Goal: Transaction & Acquisition: Purchase product/service

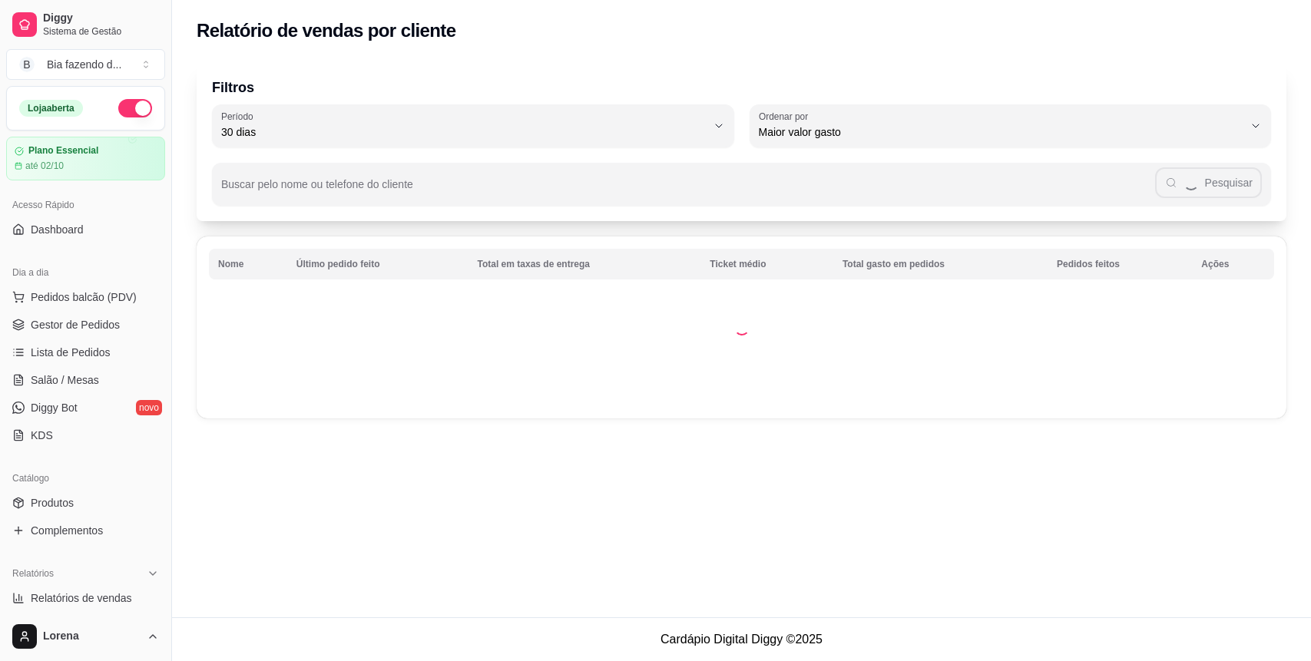
select select "30"
select select "HIGHEST_TOTAL_SPENT_WITH_ORDERS"
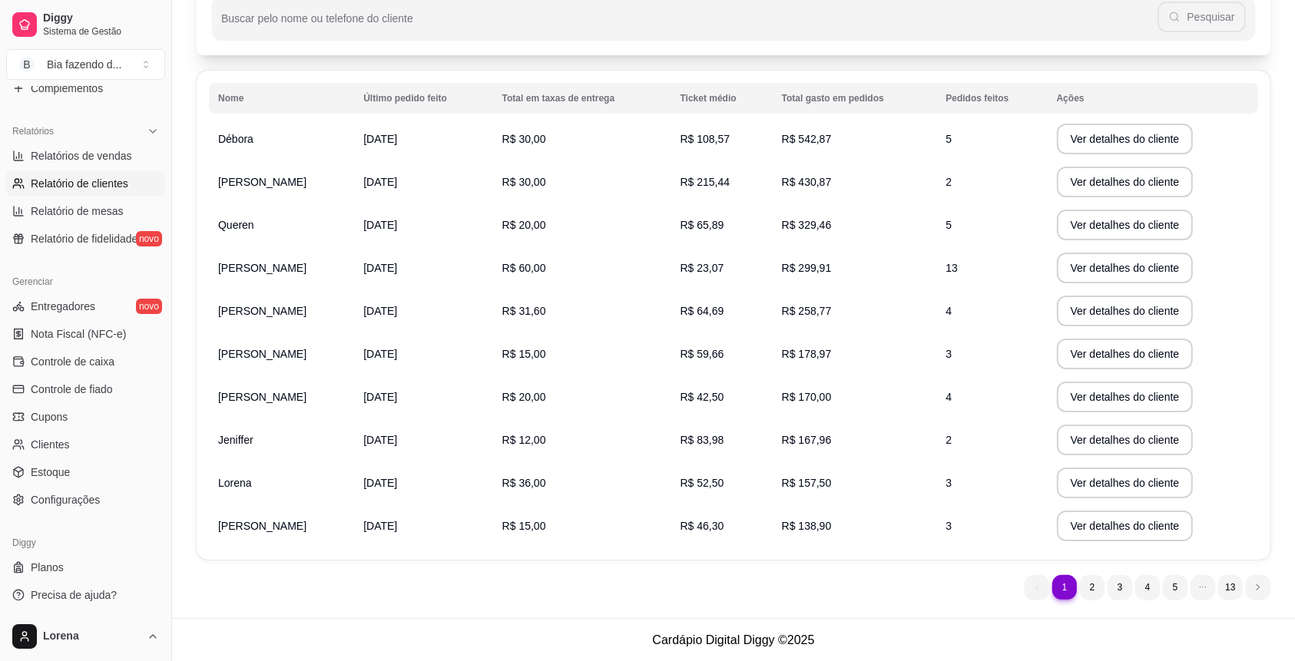
scroll to position [238, 0]
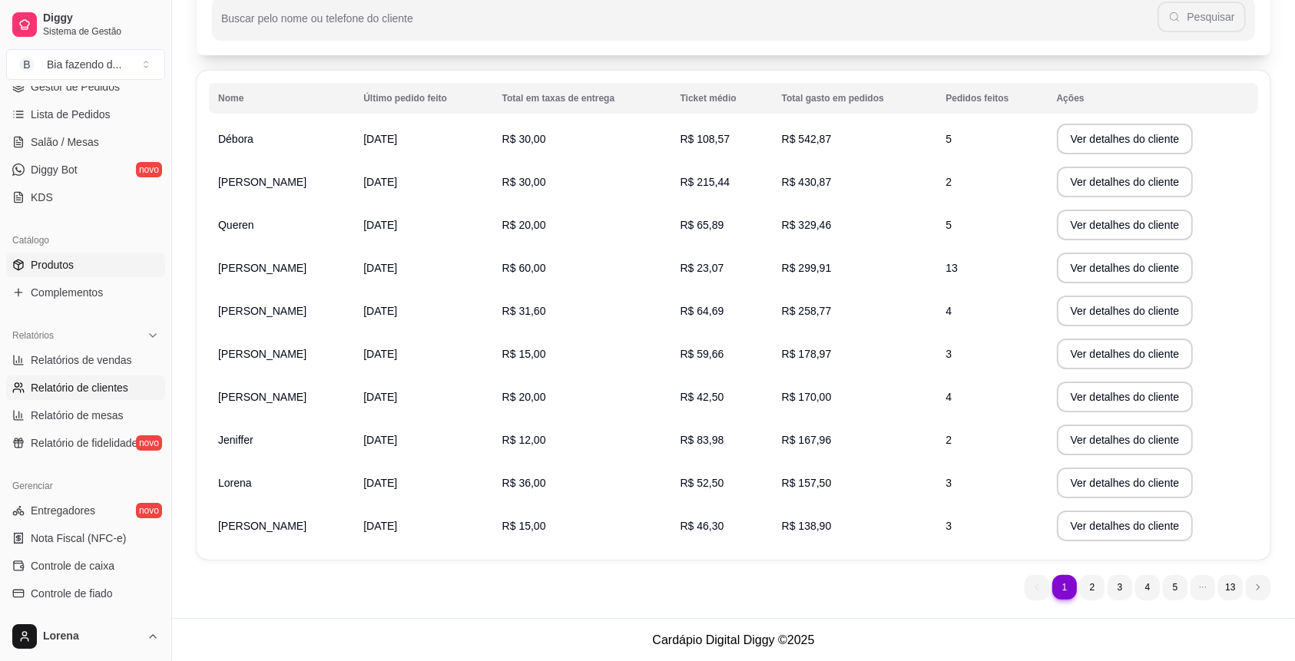
click at [86, 263] on link "Produtos" at bounding box center [85, 265] width 159 height 25
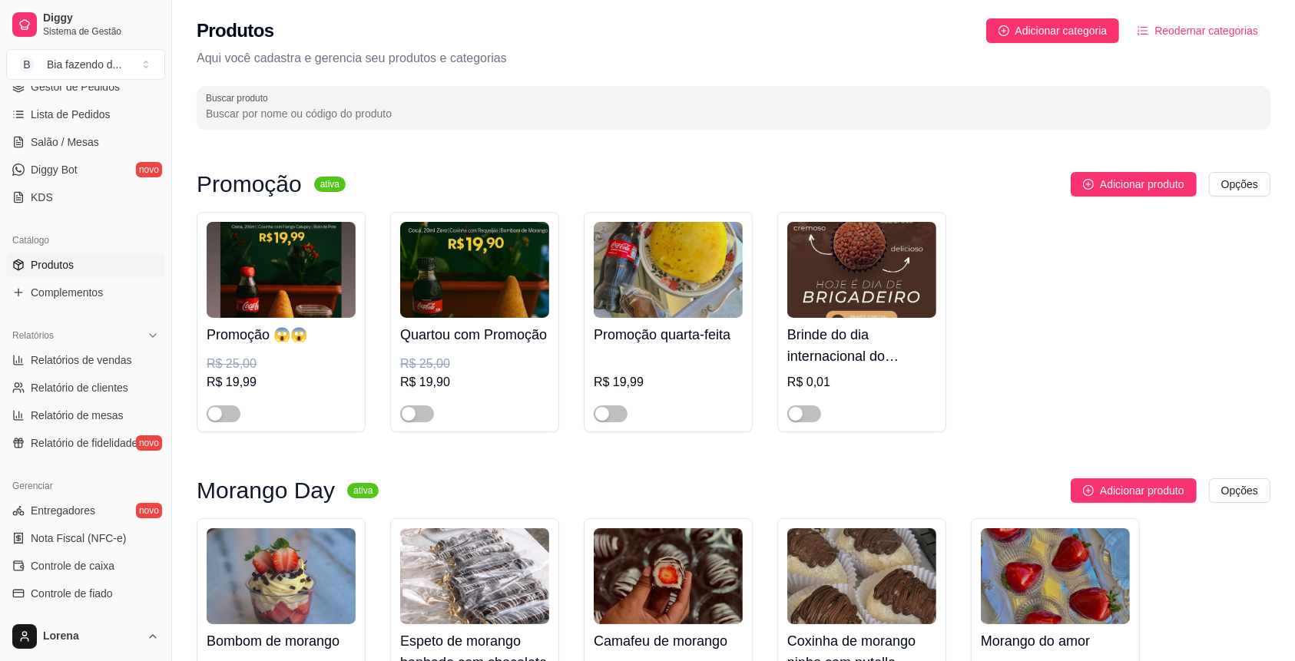
click at [424, 114] on input "Buscar produto" at bounding box center [733, 113] width 1055 height 15
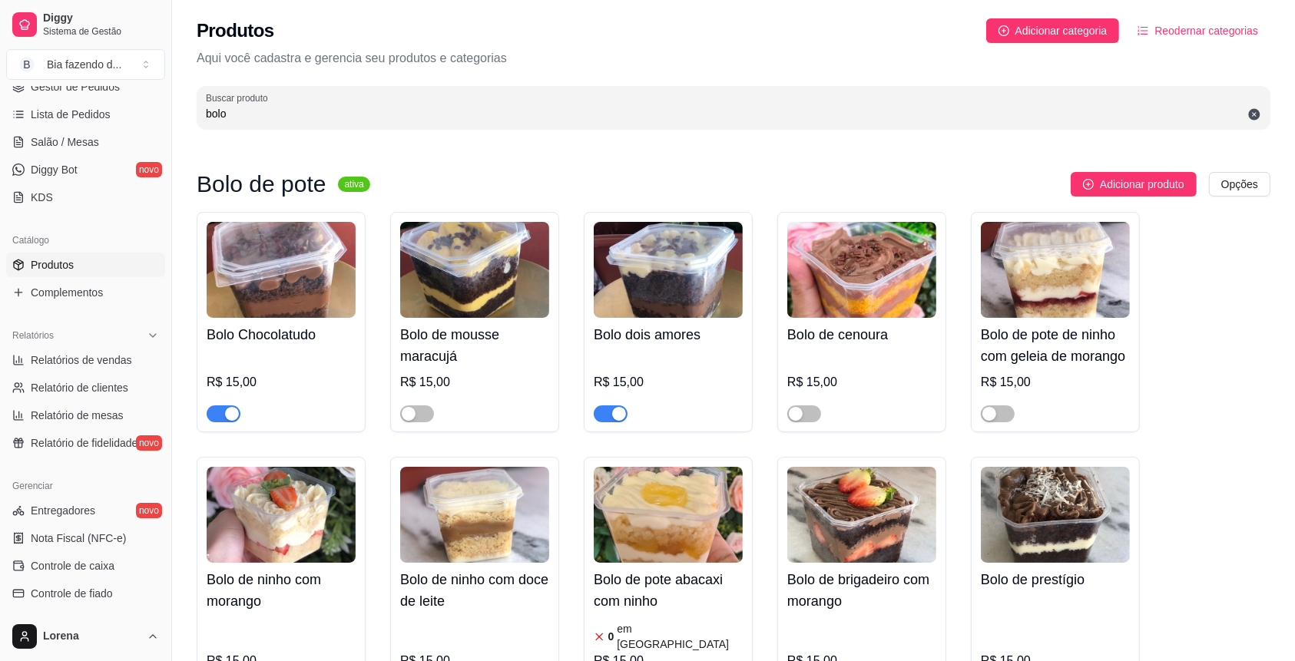
type input "bolo"
click at [230, 413] on div "button" at bounding box center [232, 414] width 14 height 14
click at [616, 404] on div at bounding box center [611, 413] width 34 height 18
click at [616, 406] on span "button" at bounding box center [611, 414] width 34 height 17
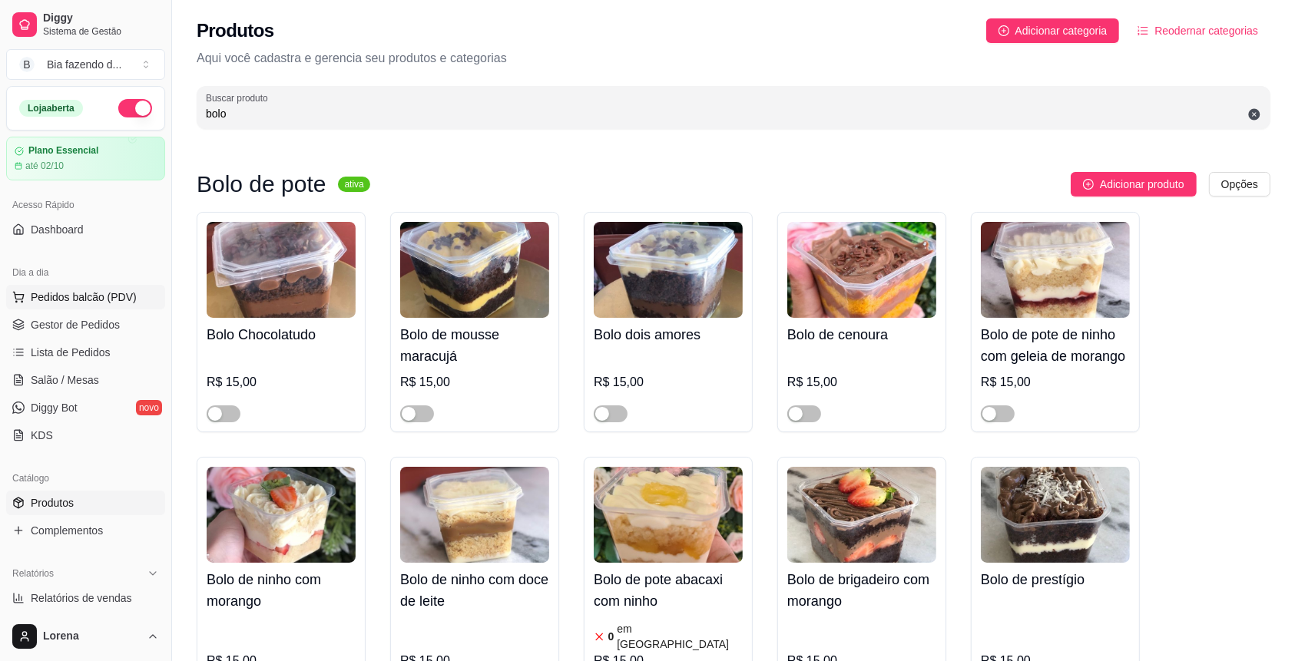
click at [74, 307] on button "Pedidos balcão (PDV)" at bounding box center [85, 297] width 159 height 25
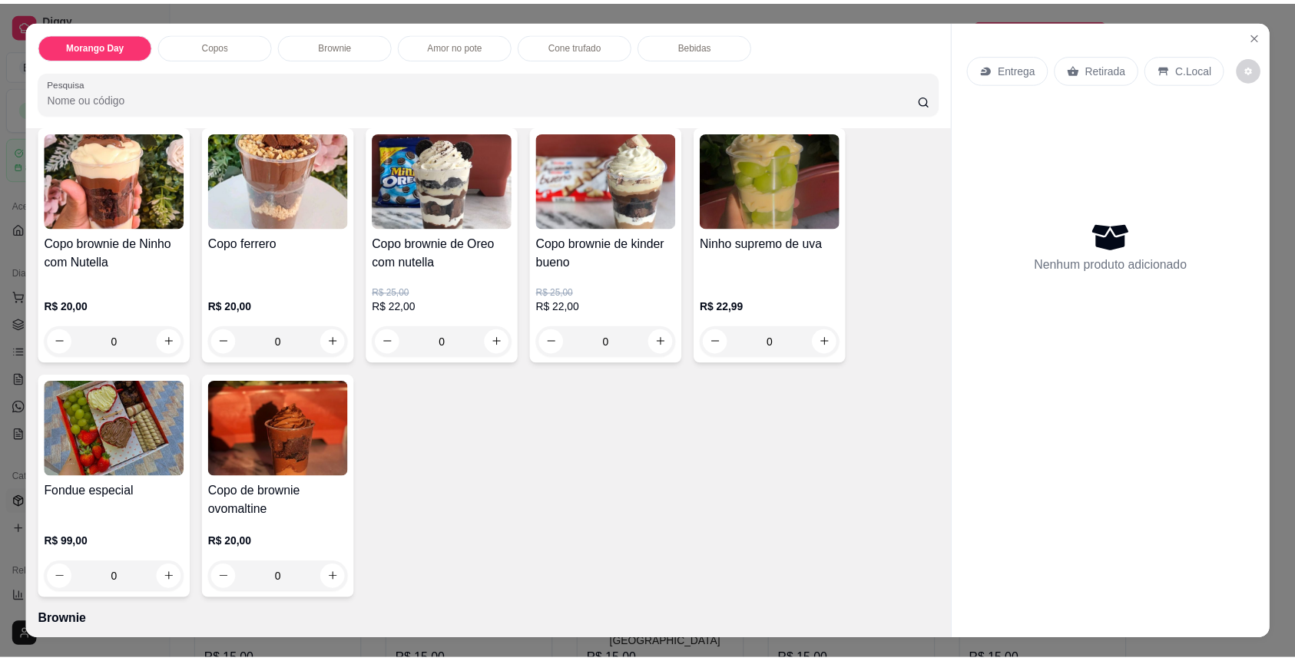
scroll to position [307, 0]
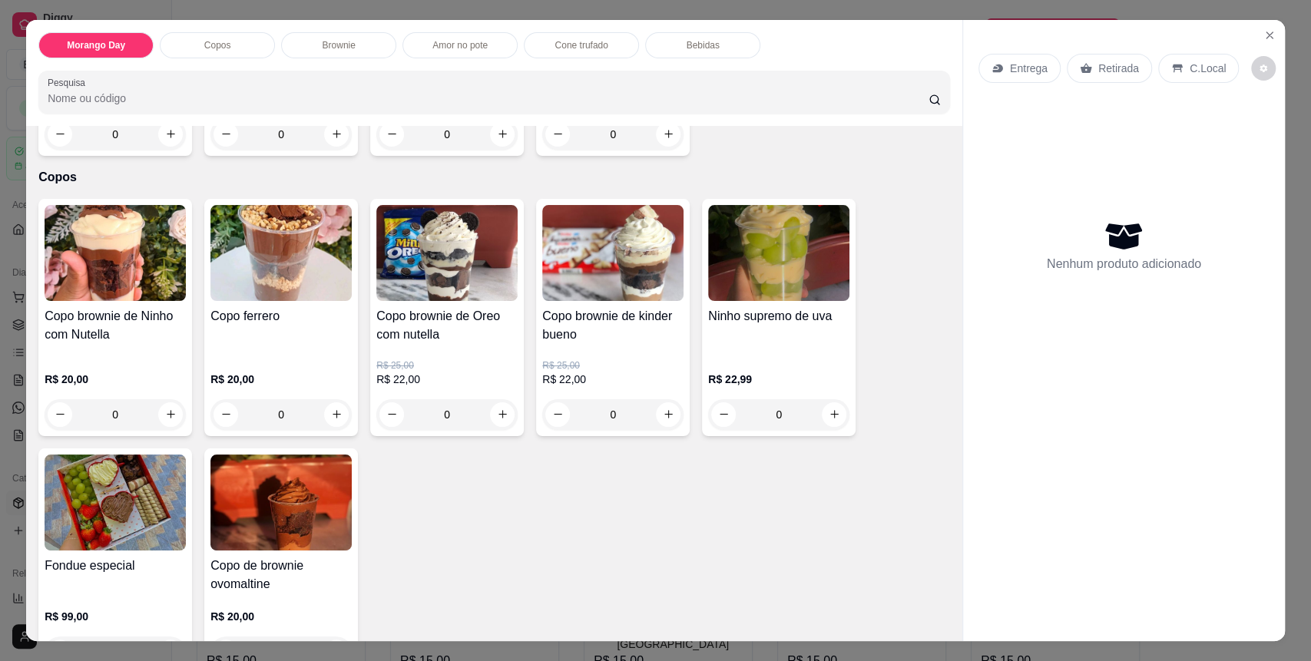
click at [671, 409] on div "Copo brownie de kinder bueno R$ 25,00 R$ 22,00 0" at bounding box center [613, 317] width 154 height 237
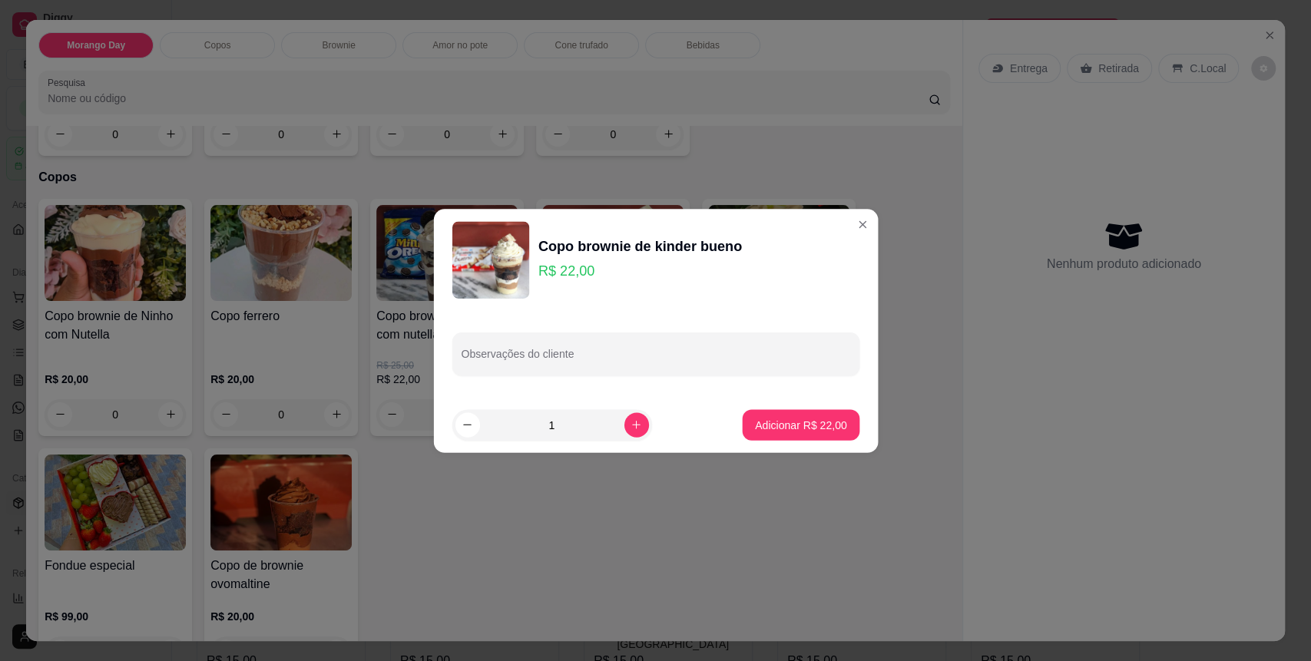
click at [651, 416] on div "1" at bounding box center [585, 424] width 266 height 31
click at [768, 419] on p "Adicionar R$ 22,00" at bounding box center [800, 424] width 89 height 15
type input "1"
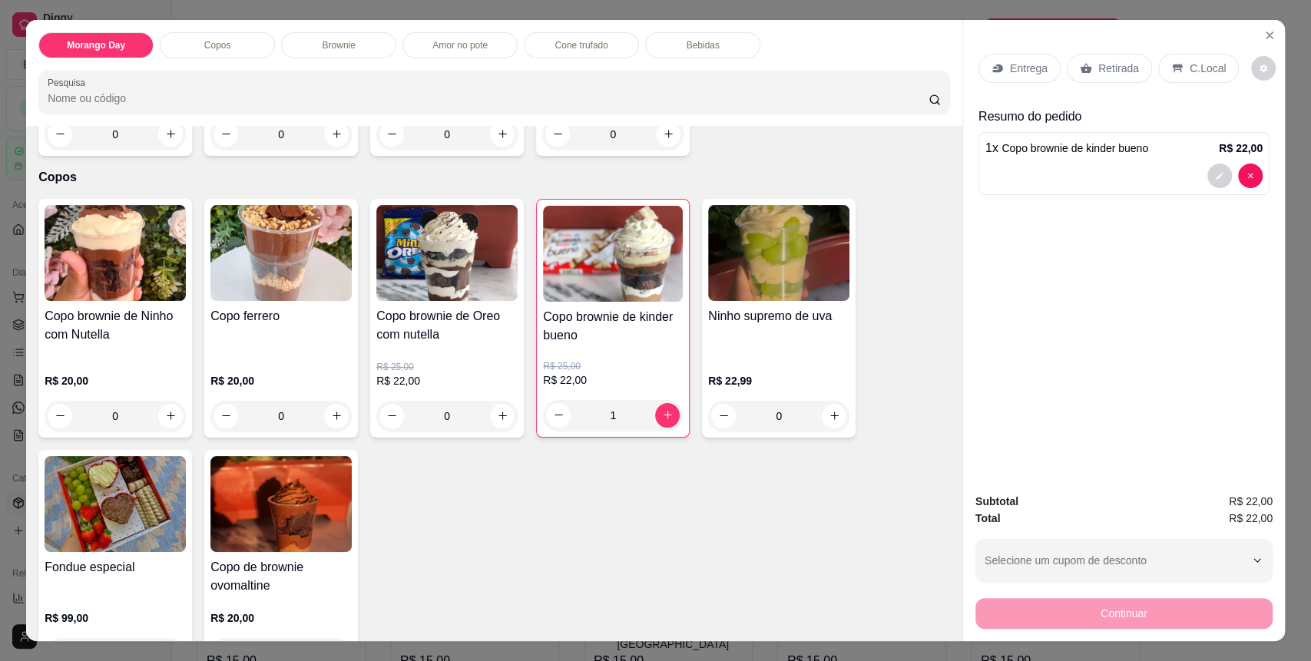
click at [1173, 63] on div "C.Local" at bounding box center [1198, 68] width 81 height 29
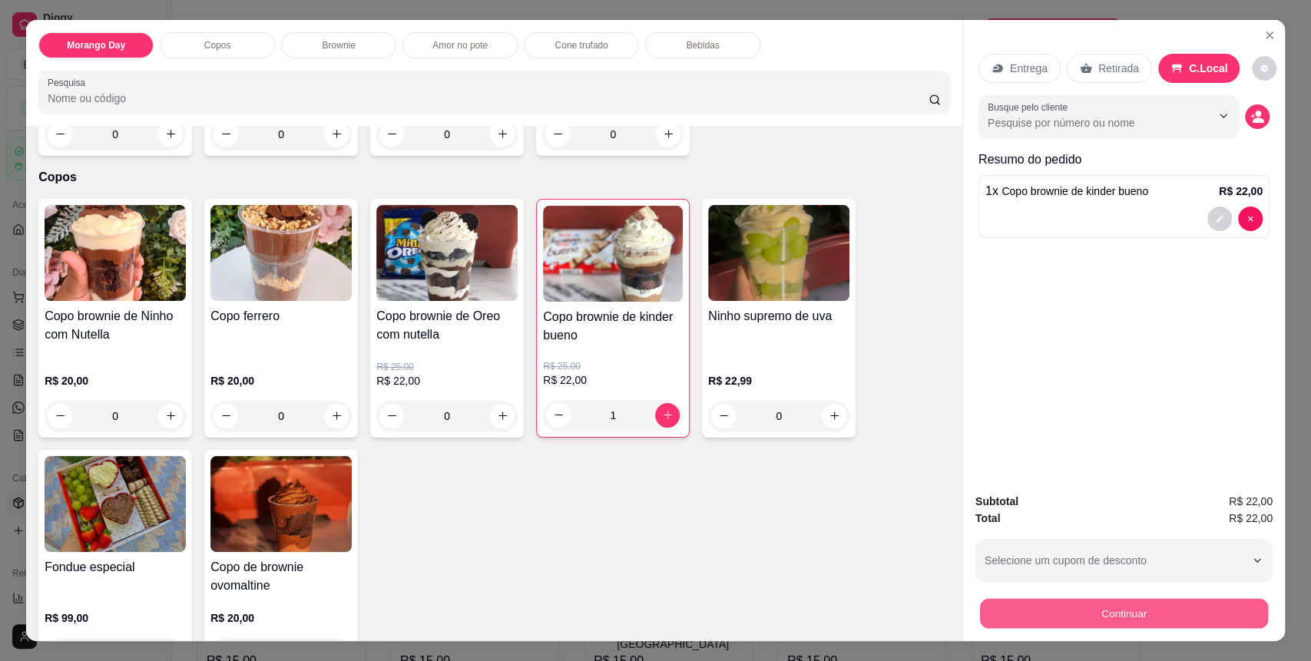
click at [1062, 610] on button "Continuar" at bounding box center [1124, 614] width 288 height 30
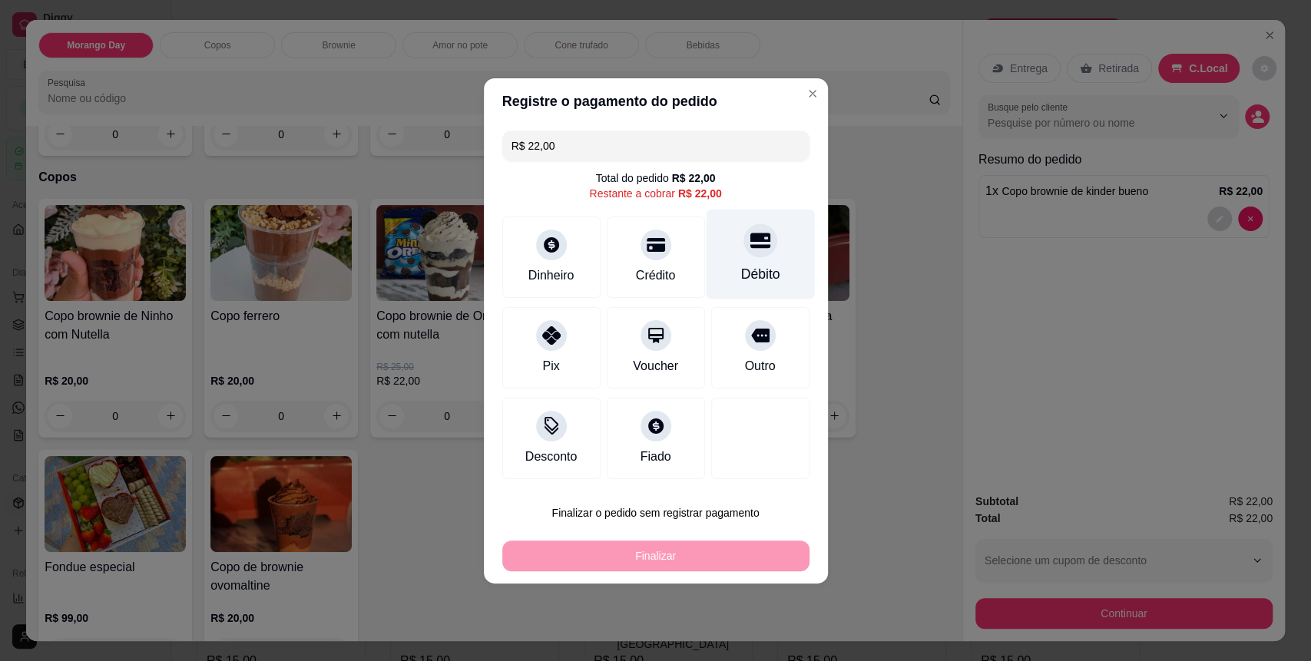
click at [778, 258] on div "Débito" at bounding box center [760, 254] width 108 height 90
type input "R$ 0,00"
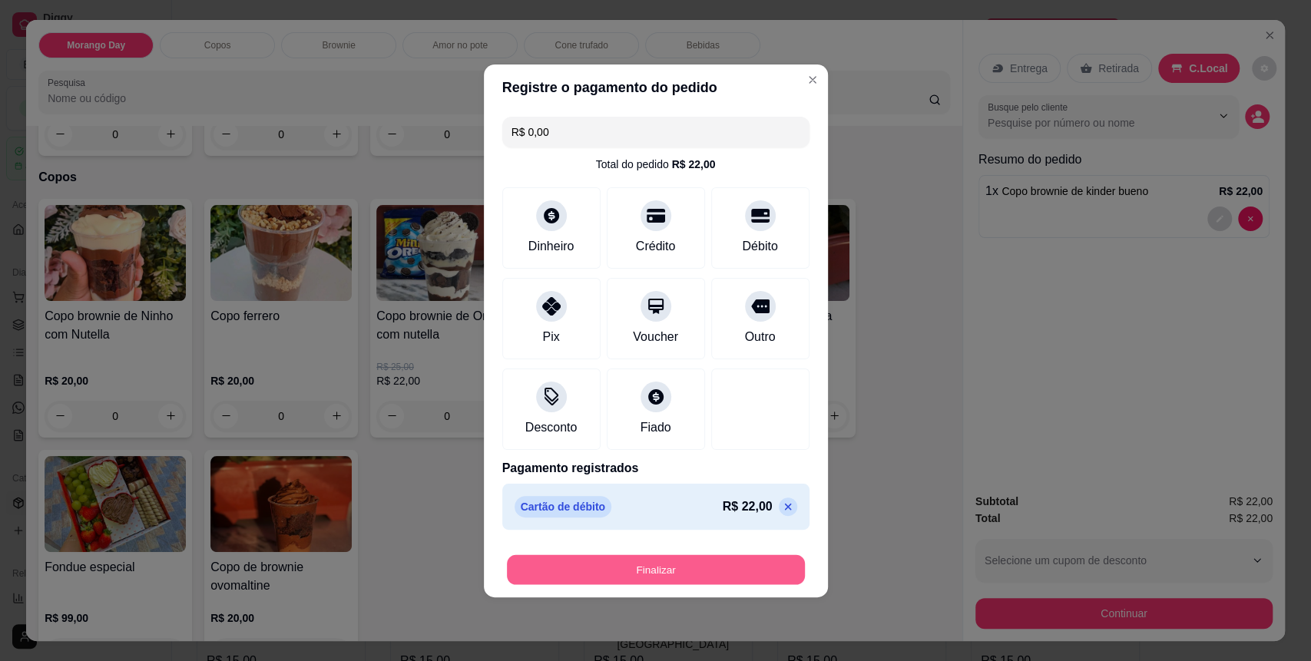
click at [748, 565] on button "Finalizar" at bounding box center [656, 570] width 298 height 30
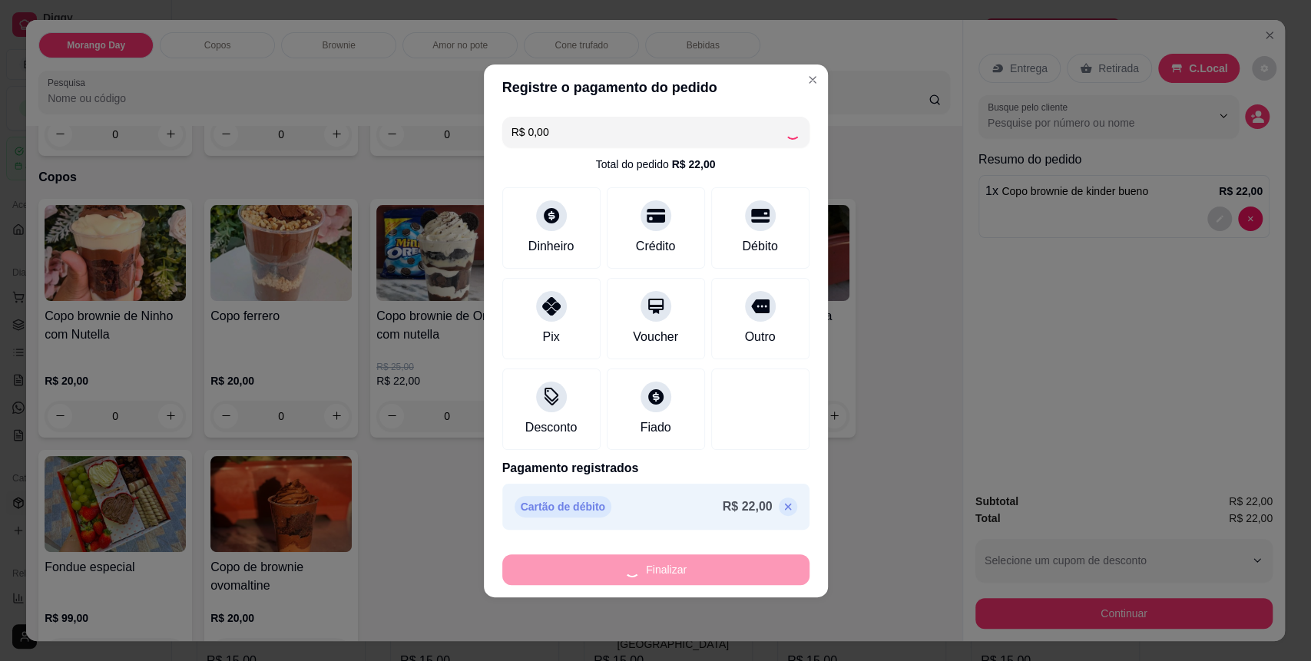
type input "0"
type input "-R$ 22,00"
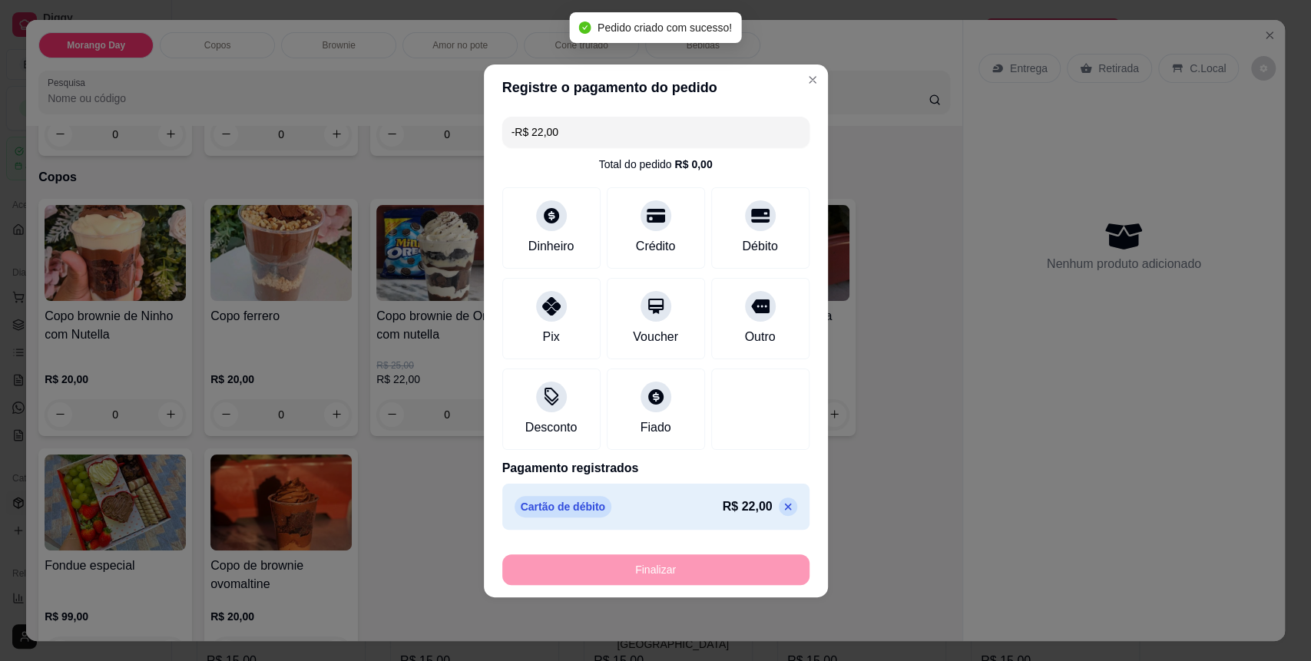
click at [799, 92] on header "Registre o pagamento do pedido" at bounding box center [656, 88] width 344 height 46
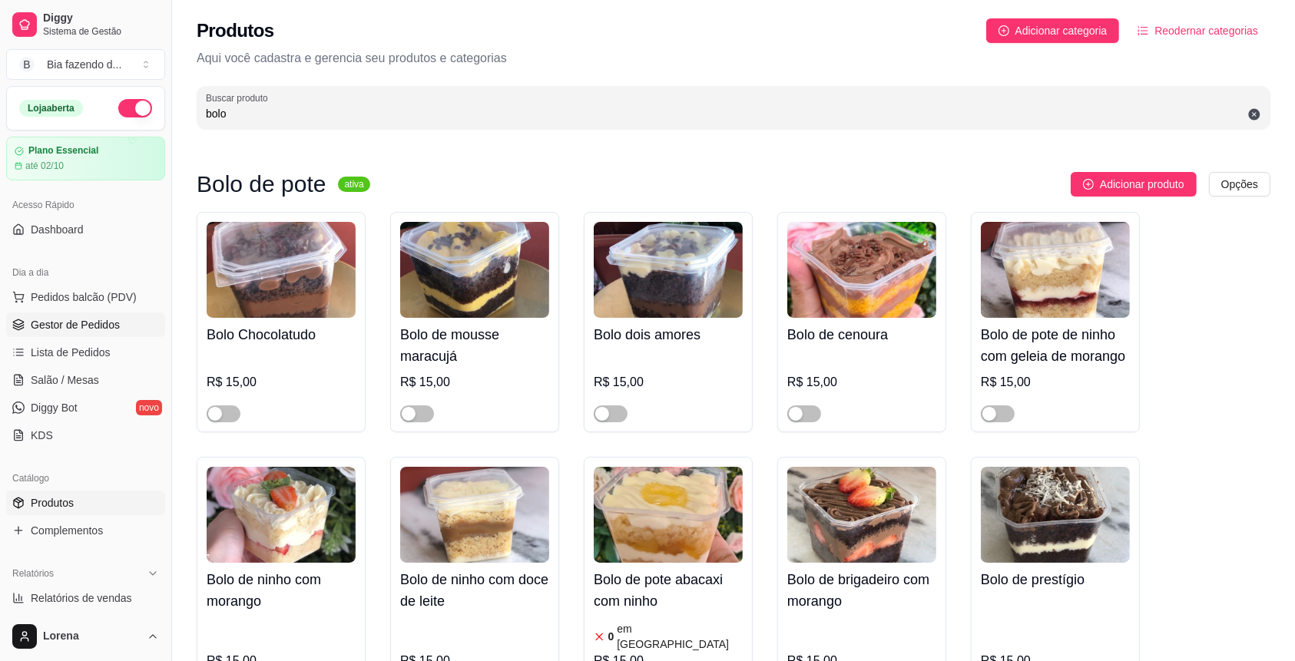
click at [45, 332] on link "Gestor de Pedidos" at bounding box center [85, 325] width 159 height 25
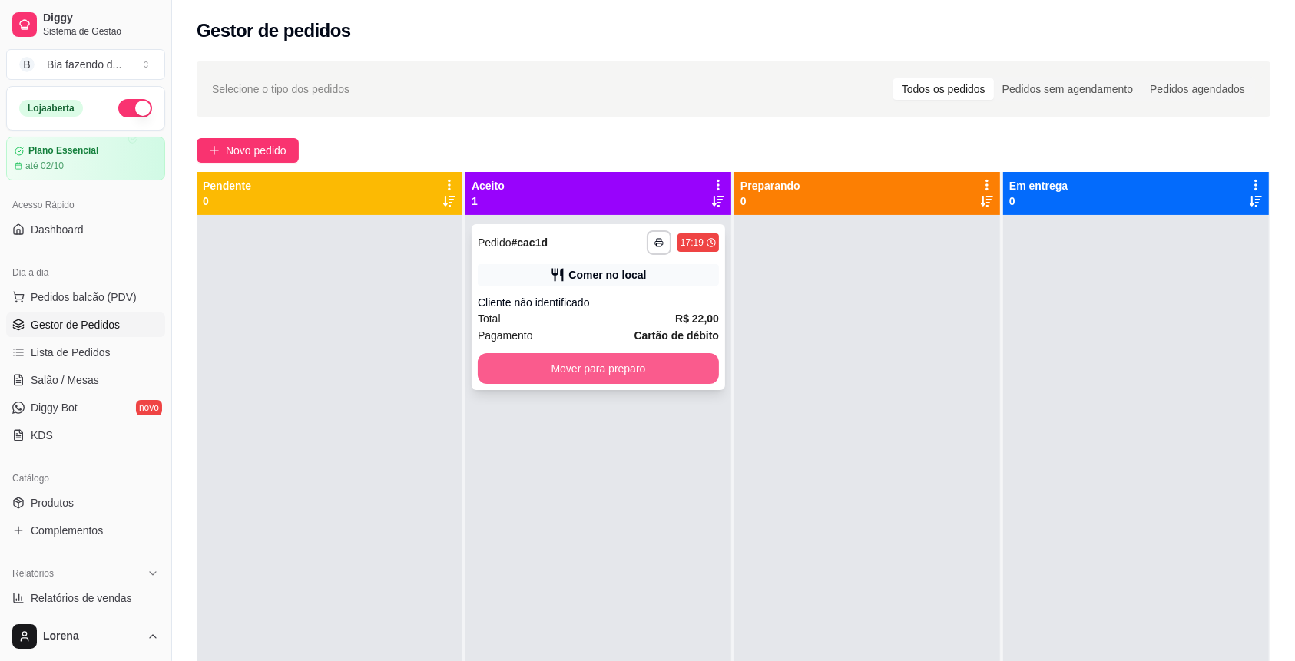
click at [658, 374] on button "Mover para preparo" at bounding box center [598, 368] width 241 height 31
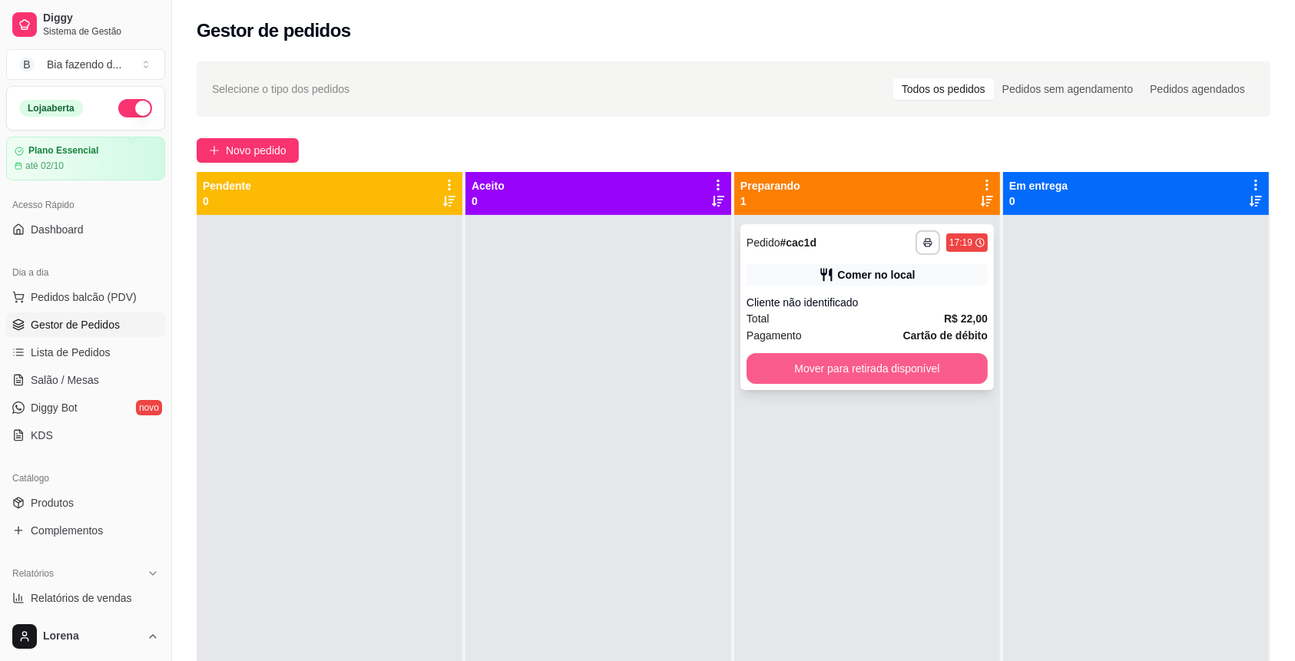
click at [929, 373] on button "Mover para retirada disponível" at bounding box center [867, 368] width 241 height 31
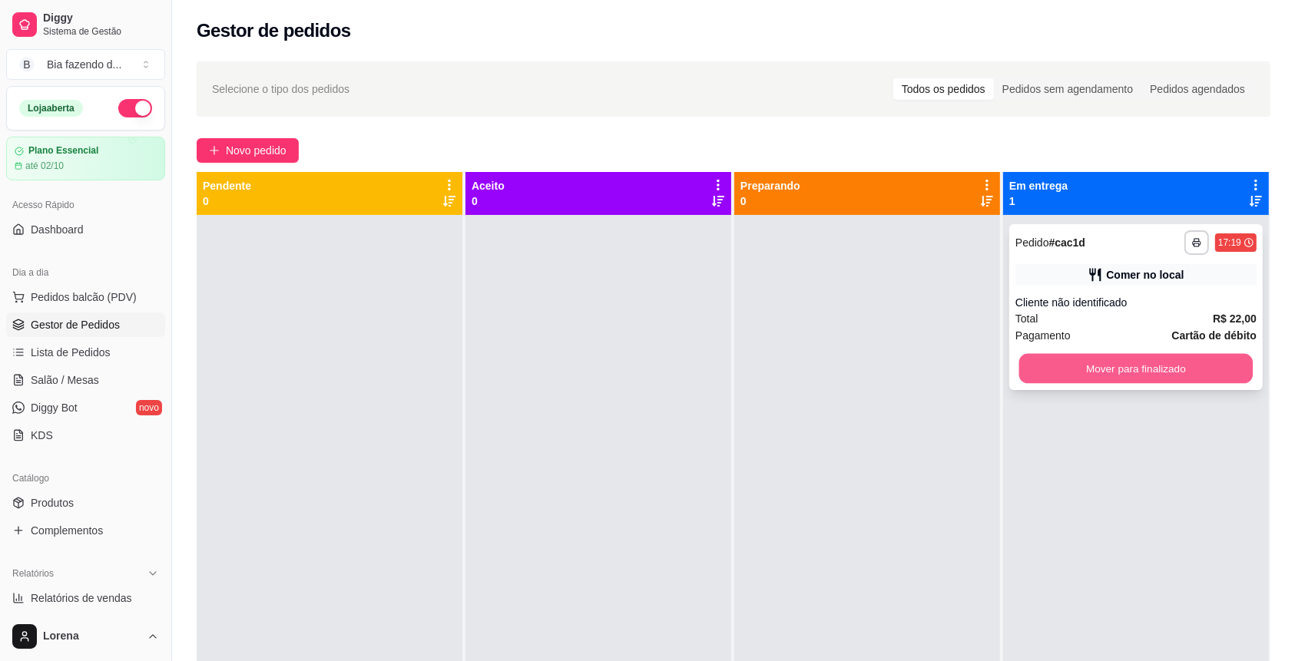
click at [1119, 374] on button "Mover para finalizado" at bounding box center [1136, 369] width 234 height 30
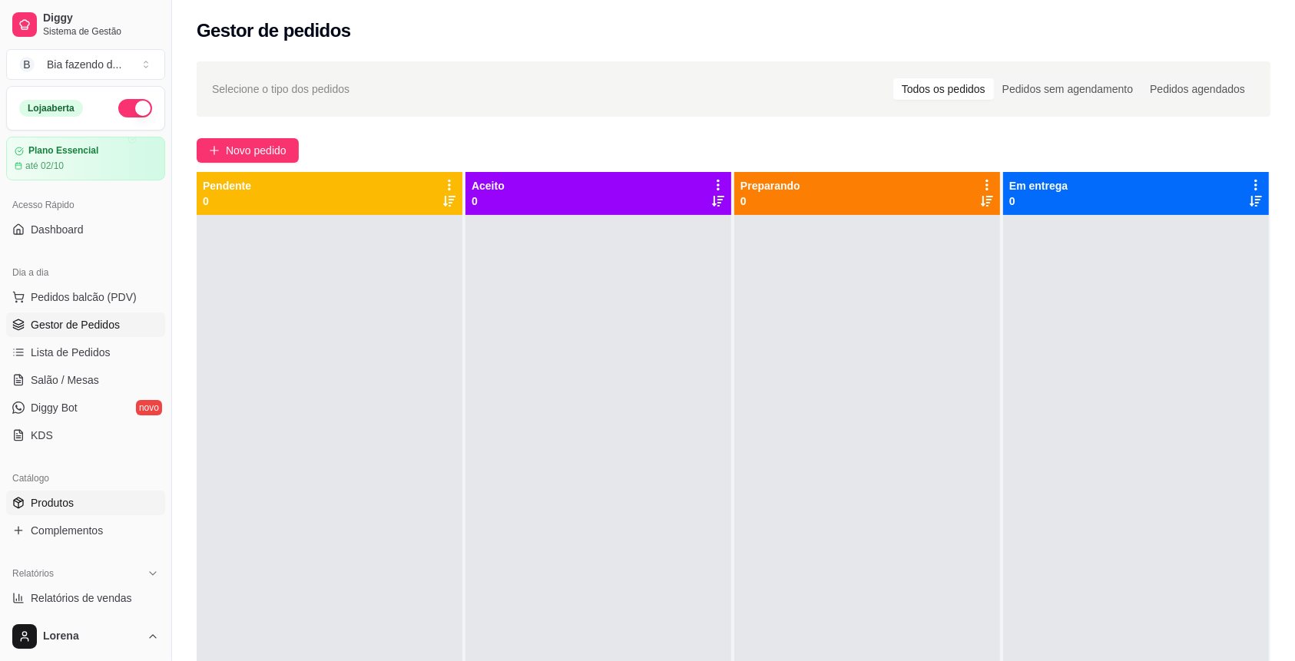
click at [62, 506] on span "Produtos" at bounding box center [52, 502] width 43 height 15
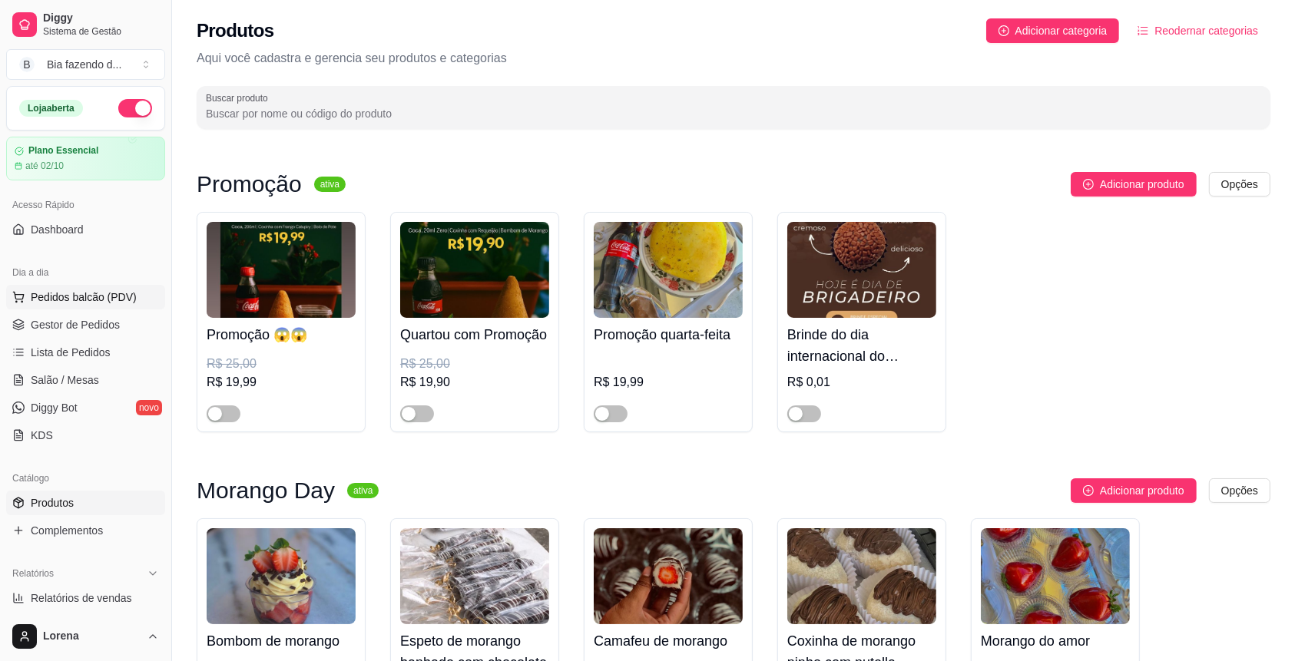
click at [61, 297] on span "Pedidos balcão (PDV)" at bounding box center [84, 297] width 106 height 15
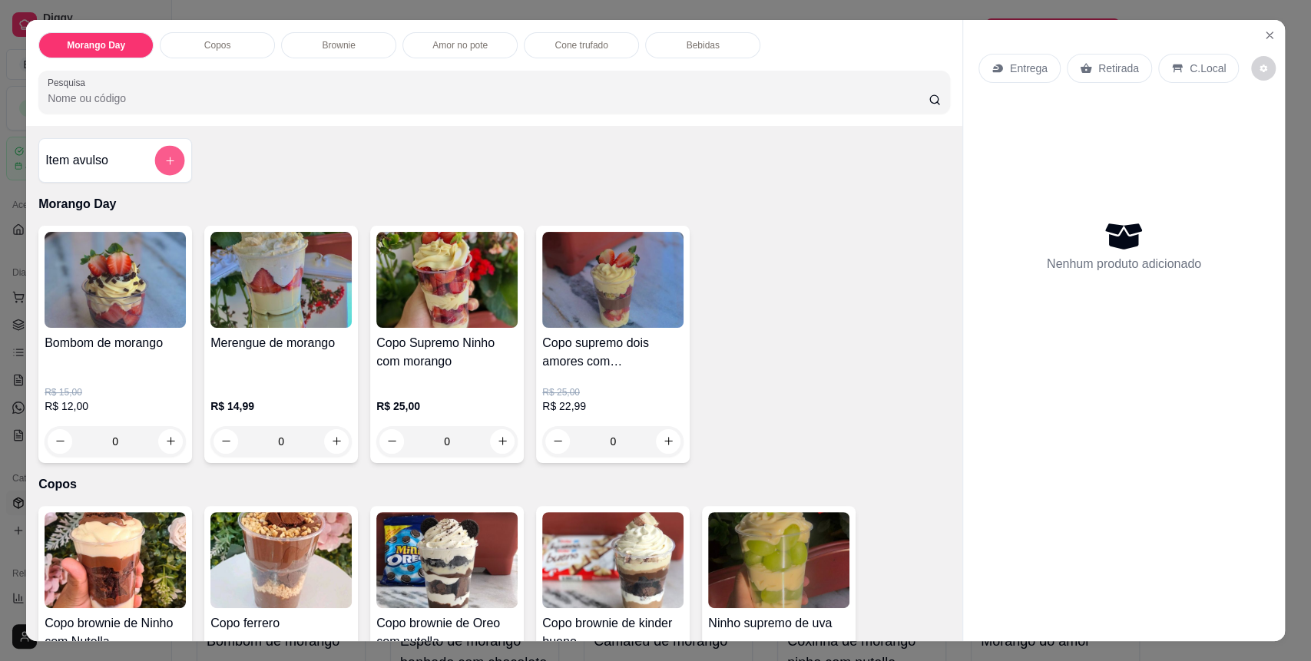
click at [155, 163] on button "add-separate-item" at bounding box center [170, 160] width 30 height 30
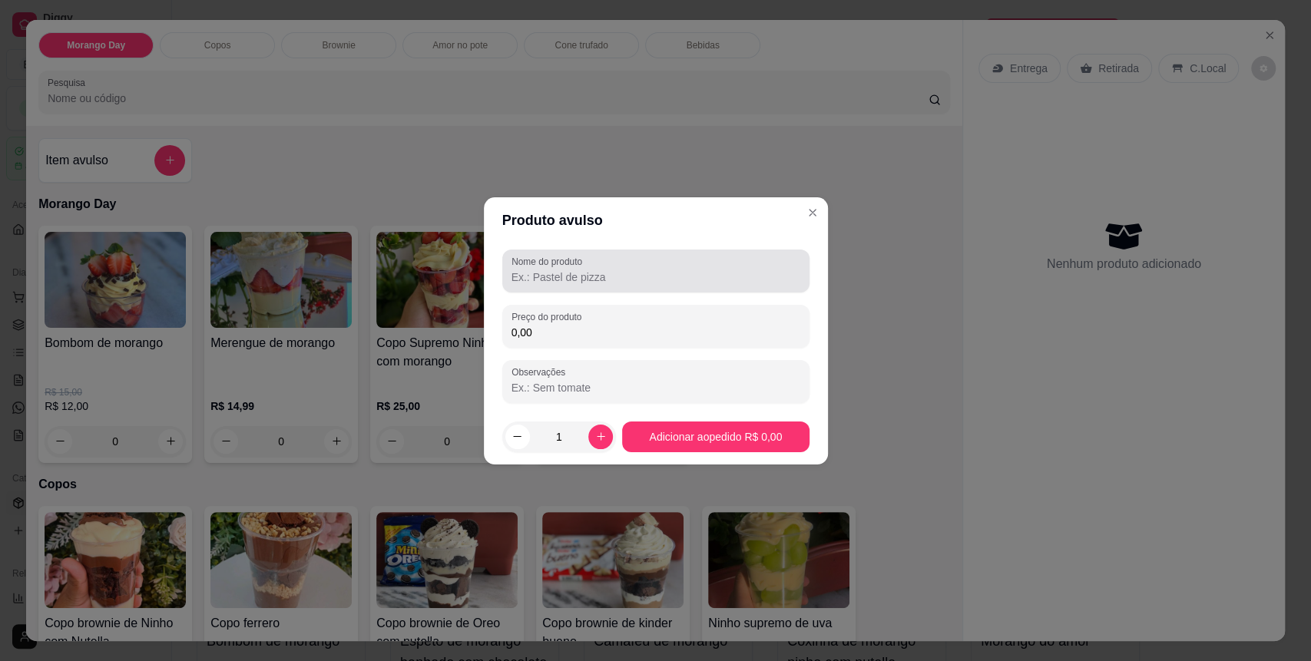
click at [650, 260] on div at bounding box center [656, 271] width 289 height 31
type input "c"
type input "Bolo"
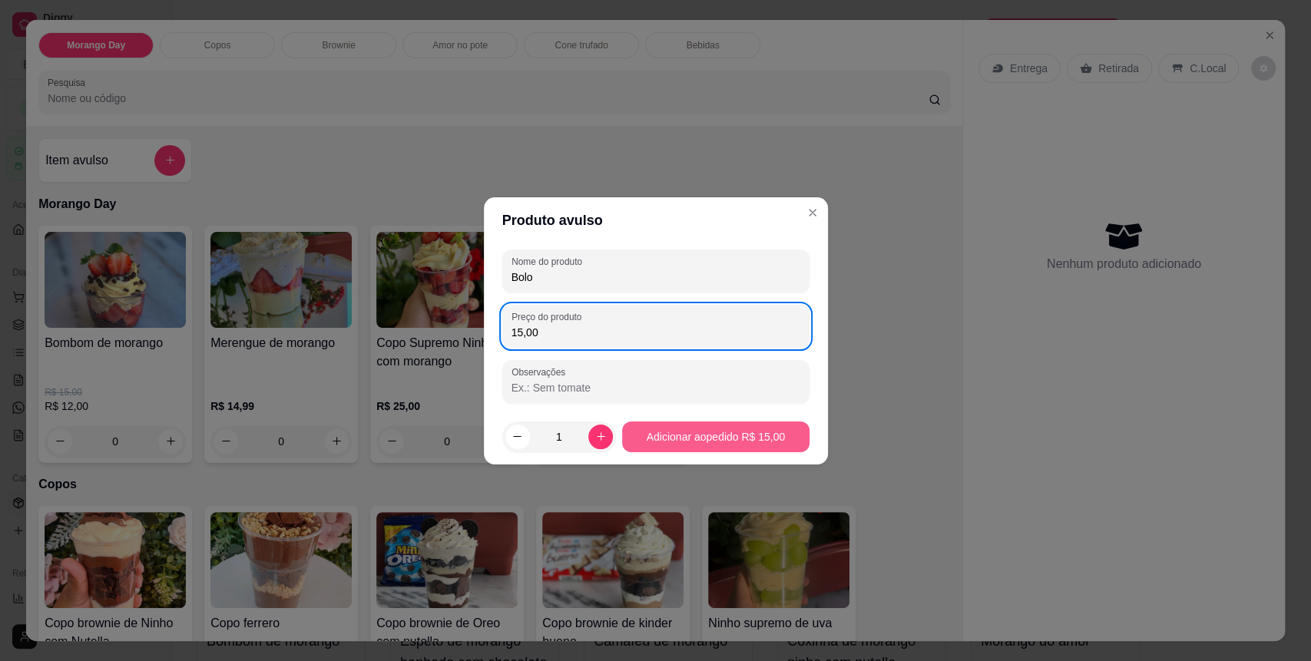
type input "15,00"
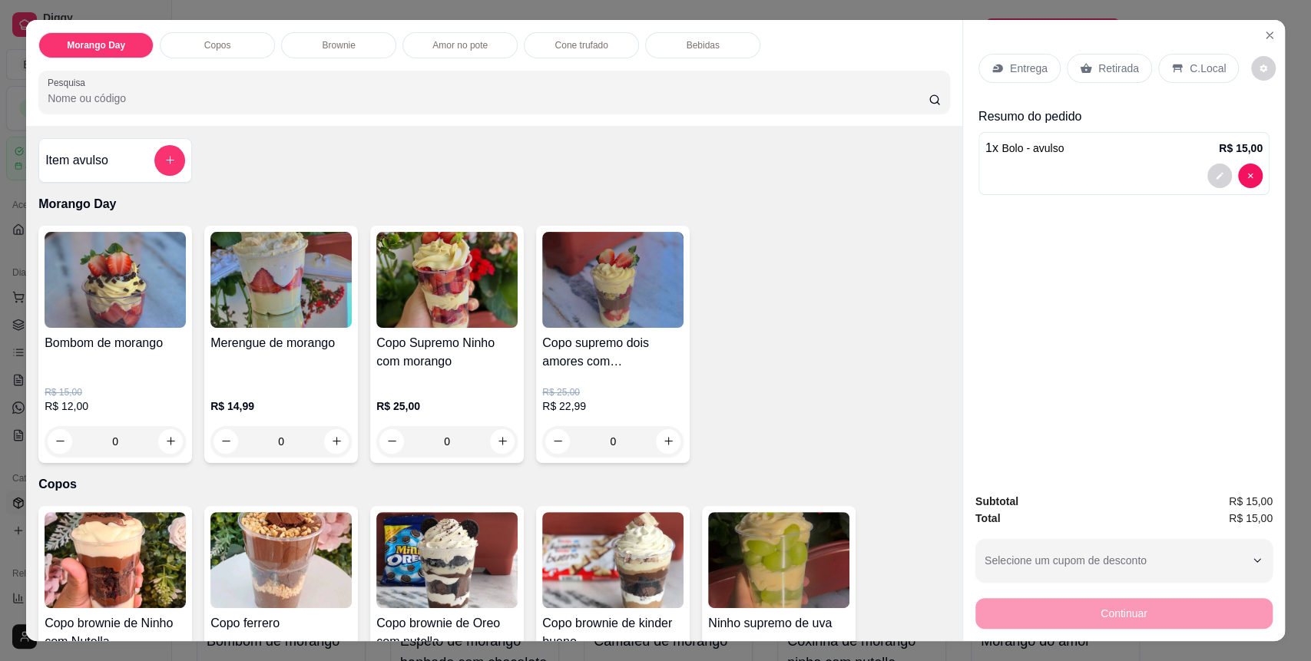
click at [1191, 69] on p "C.Local" at bounding box center [1208, 68] width 36 height 15
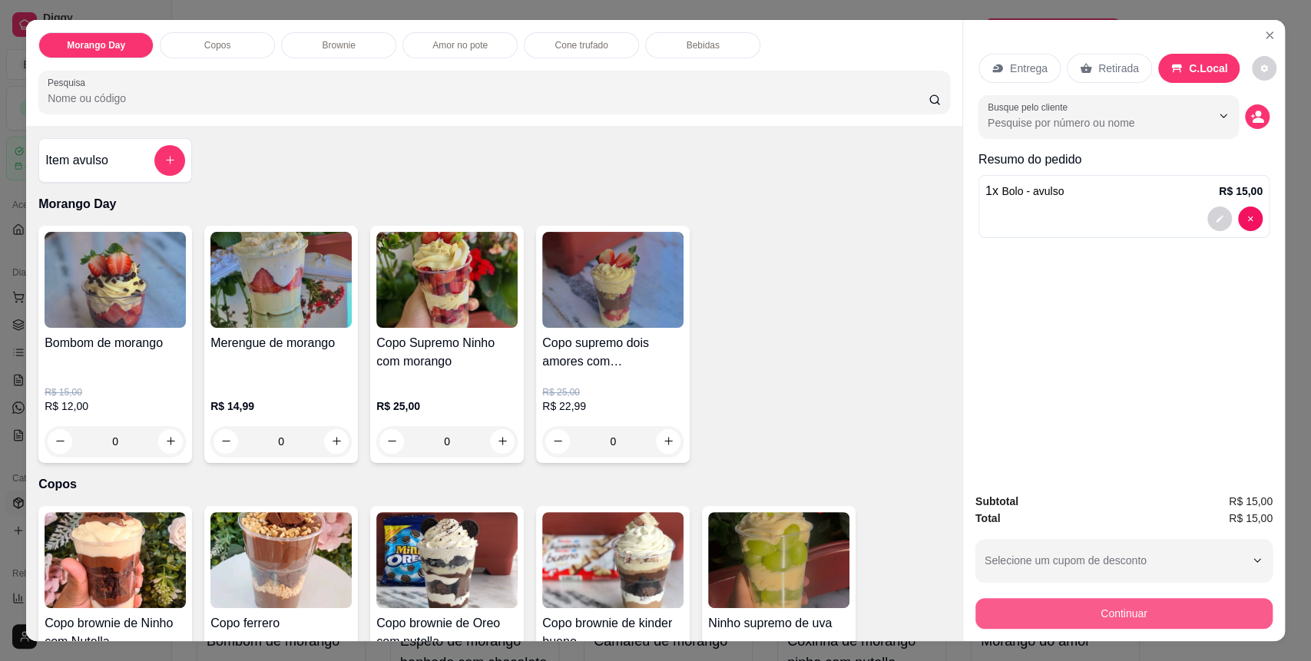
click at [1130, 605] on button "Continuar" at bounding box center [1124, 613] width 297 height 31
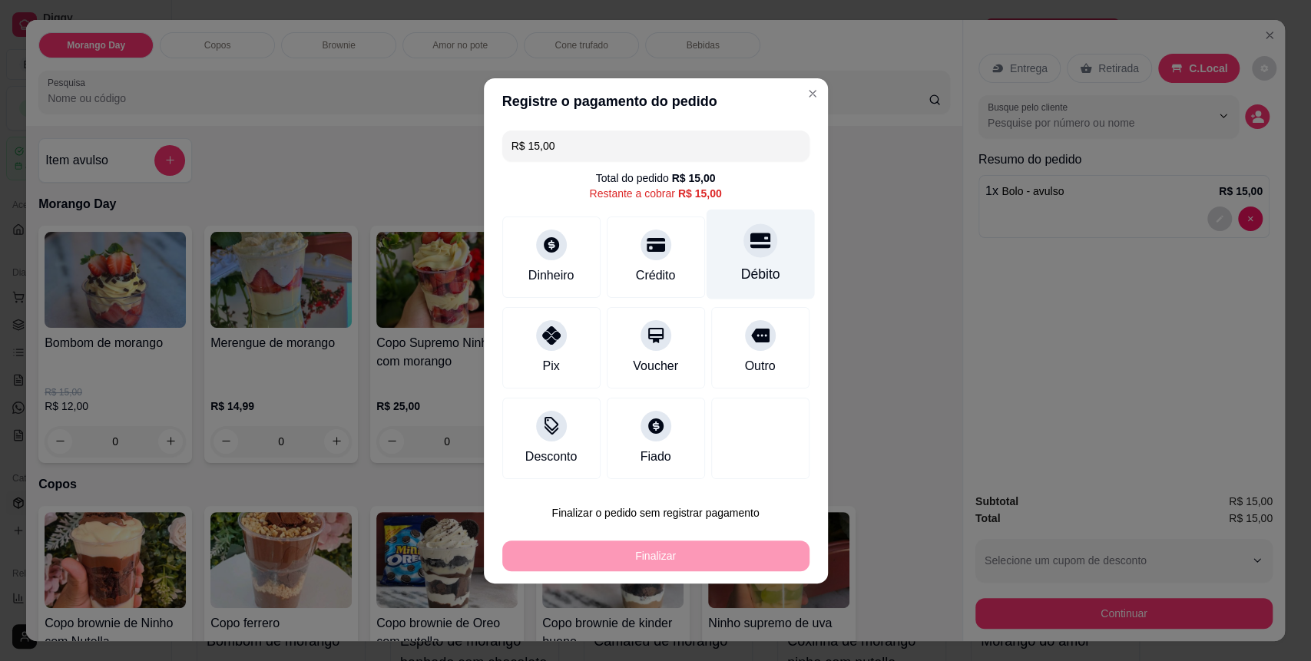
click at [737, 262] on div "Débito" at bounding box center [760, 254] width 108 height 90
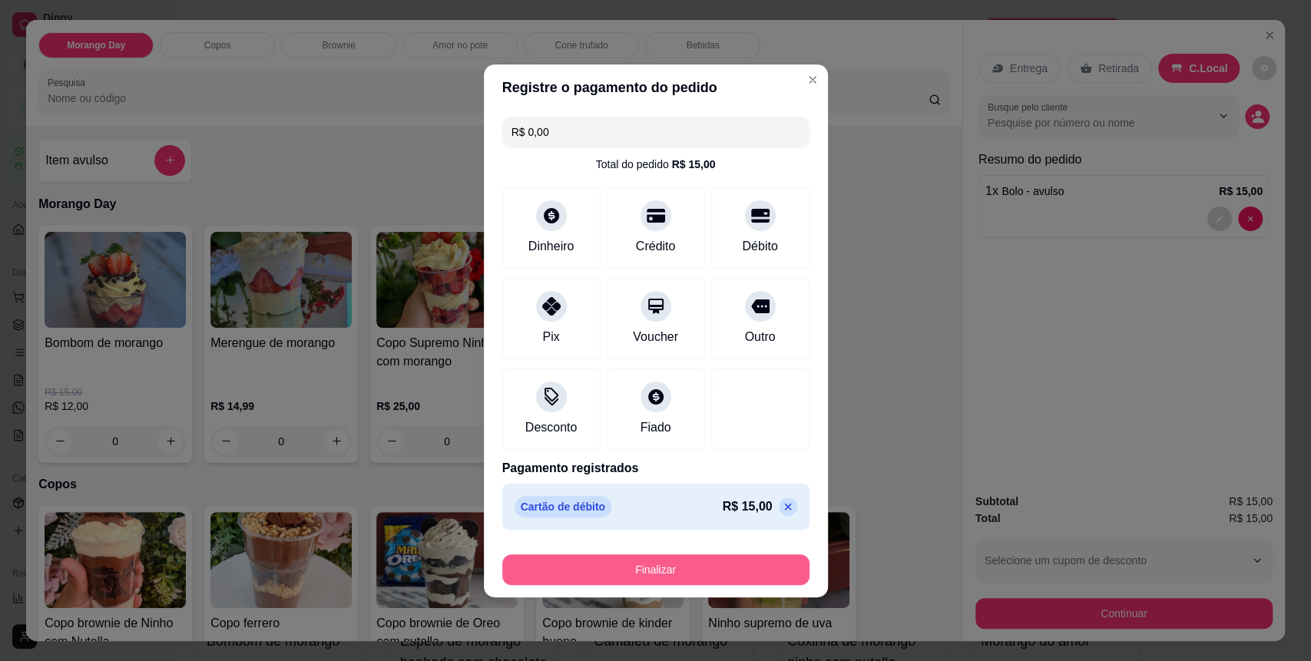
click at [704, 565] on button "Finalizar" at bounding box center [655, 570] width 307 height 31
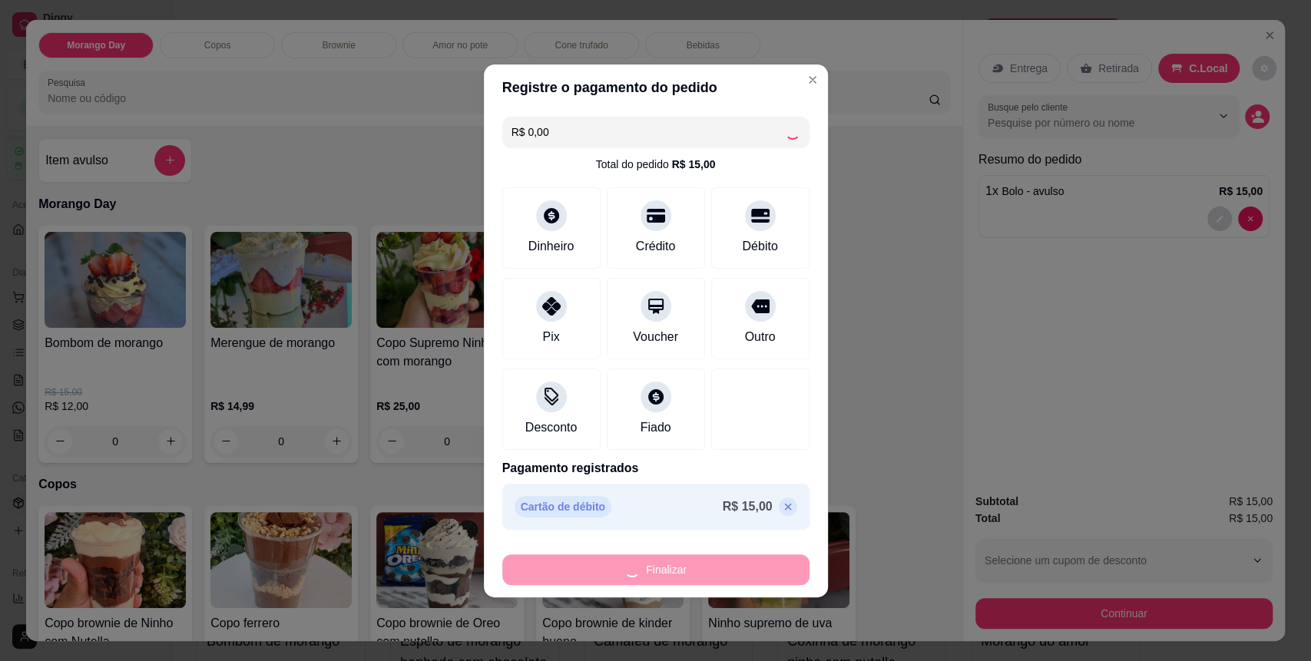
type input "-R$ 15,00"
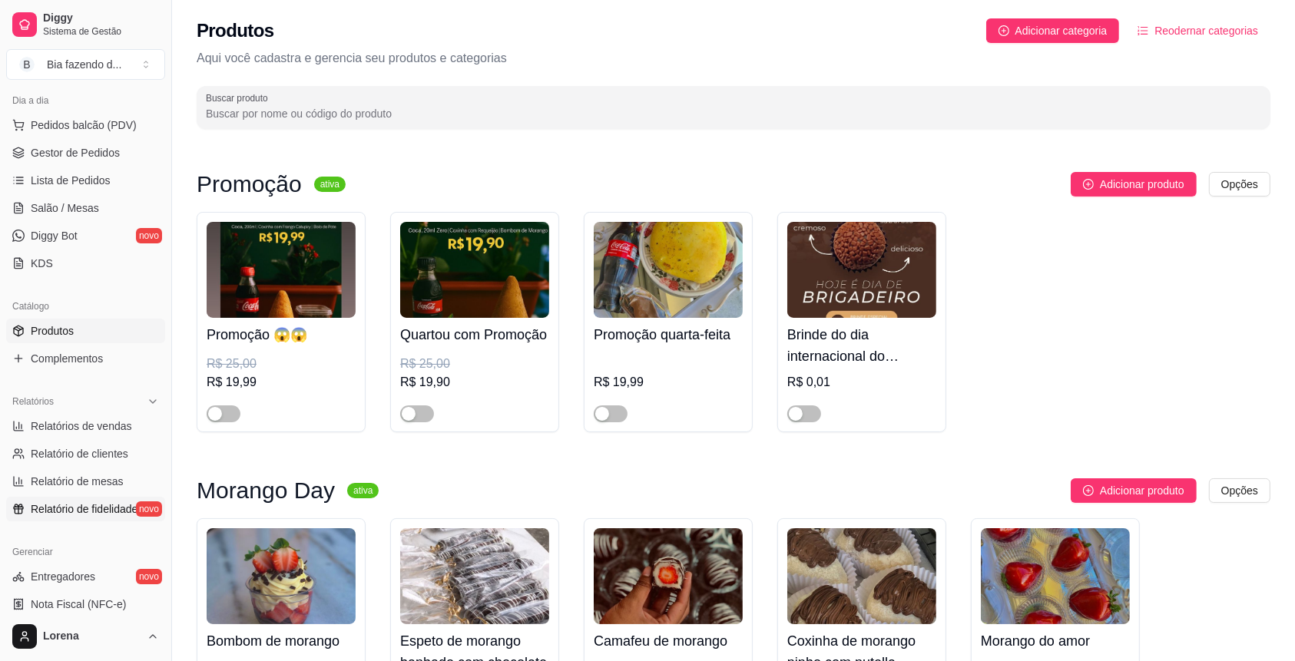
scroll to position [204, 0]
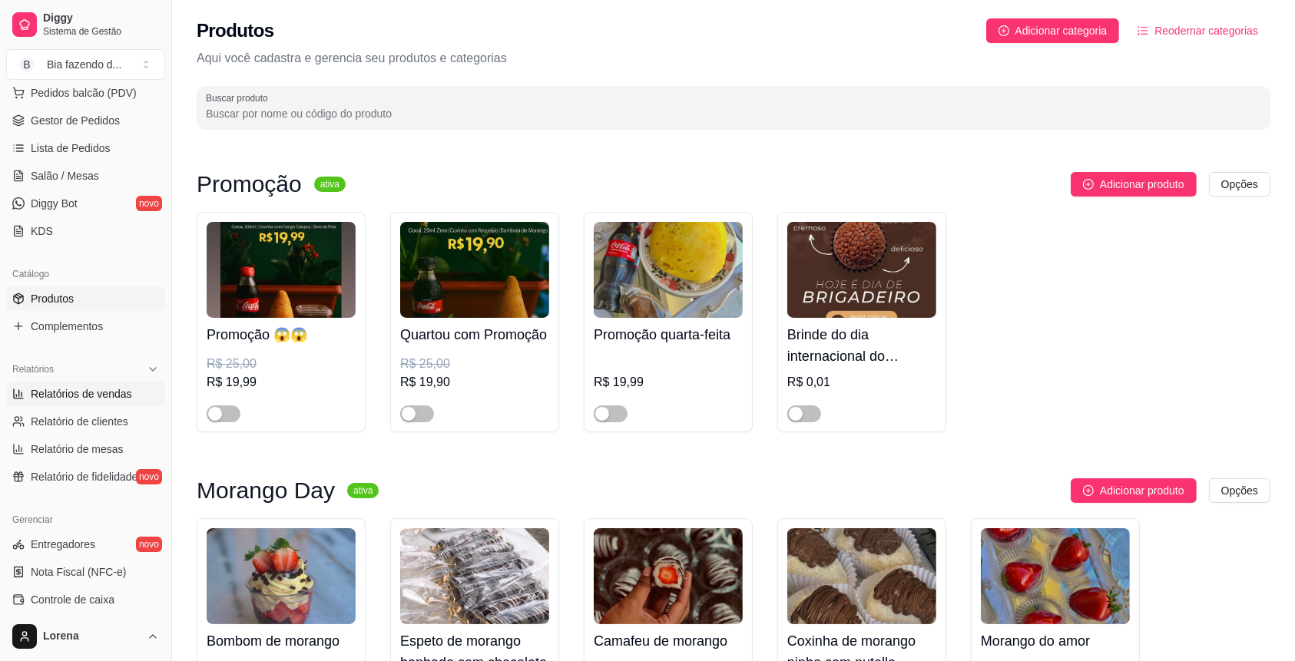
click at [99, 399] on span "Relatórios de vendas" at bounding box center [81, 393] width 101 height 15
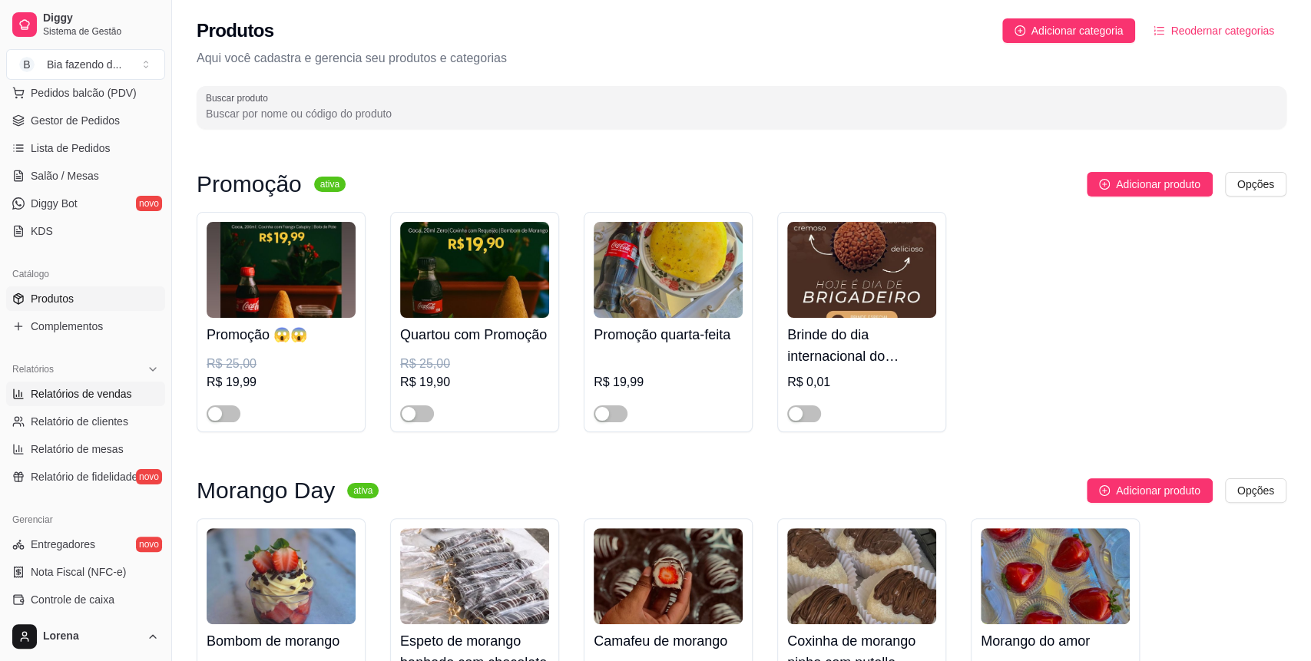
select select "ALL"
select select "0"
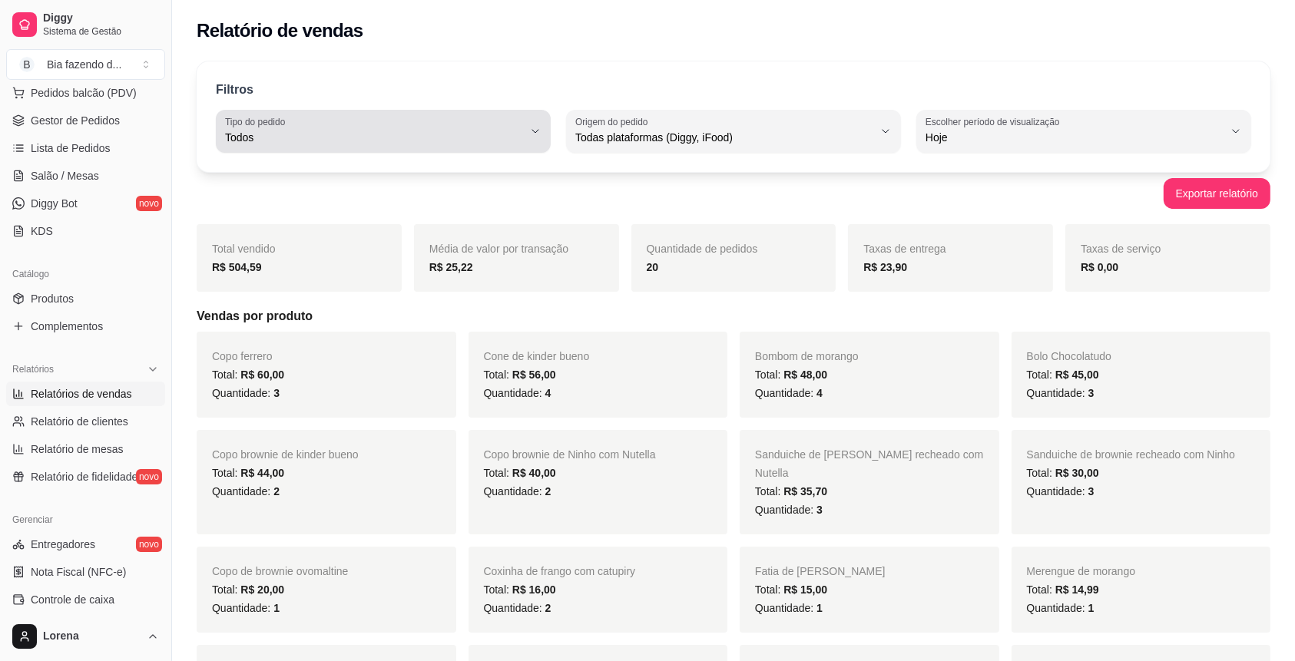
click at [379, 128] on div "Todos" at bounding box center [374, 131] width 298 height 31
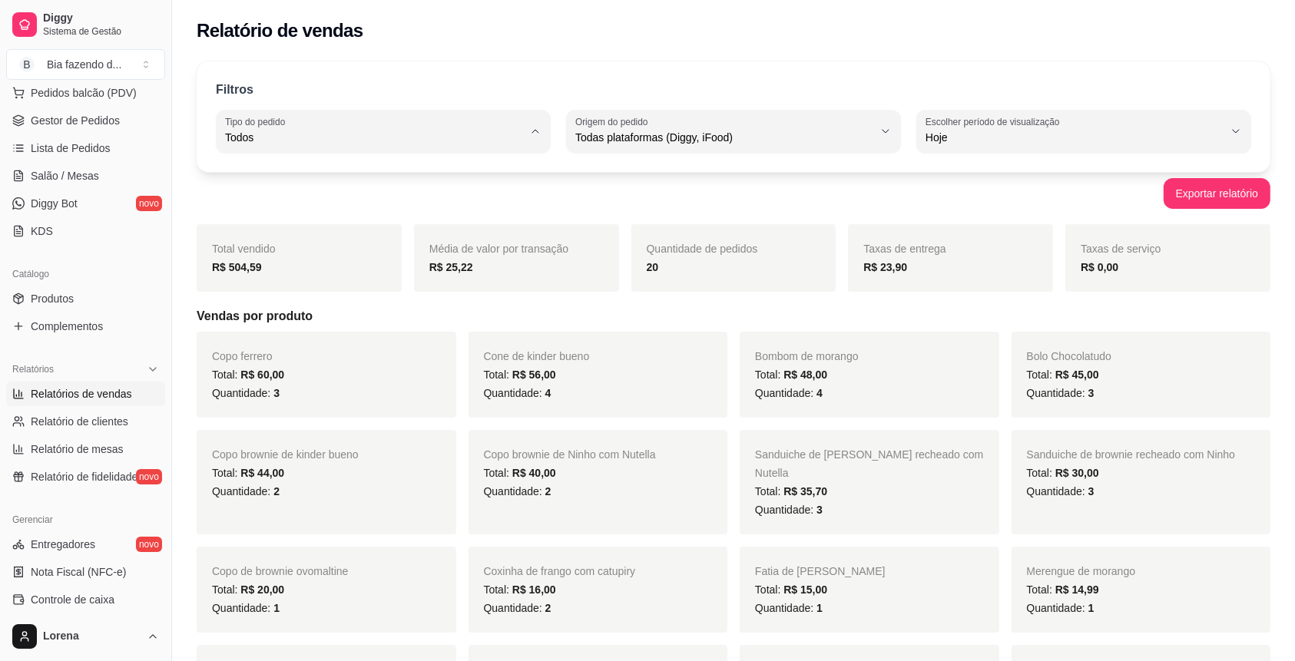
click at [312, 200] on span "Entrega" at bounding box center [375, 198] width 283 height 15
type input "DELIVERY"
select select "DELIVERY"
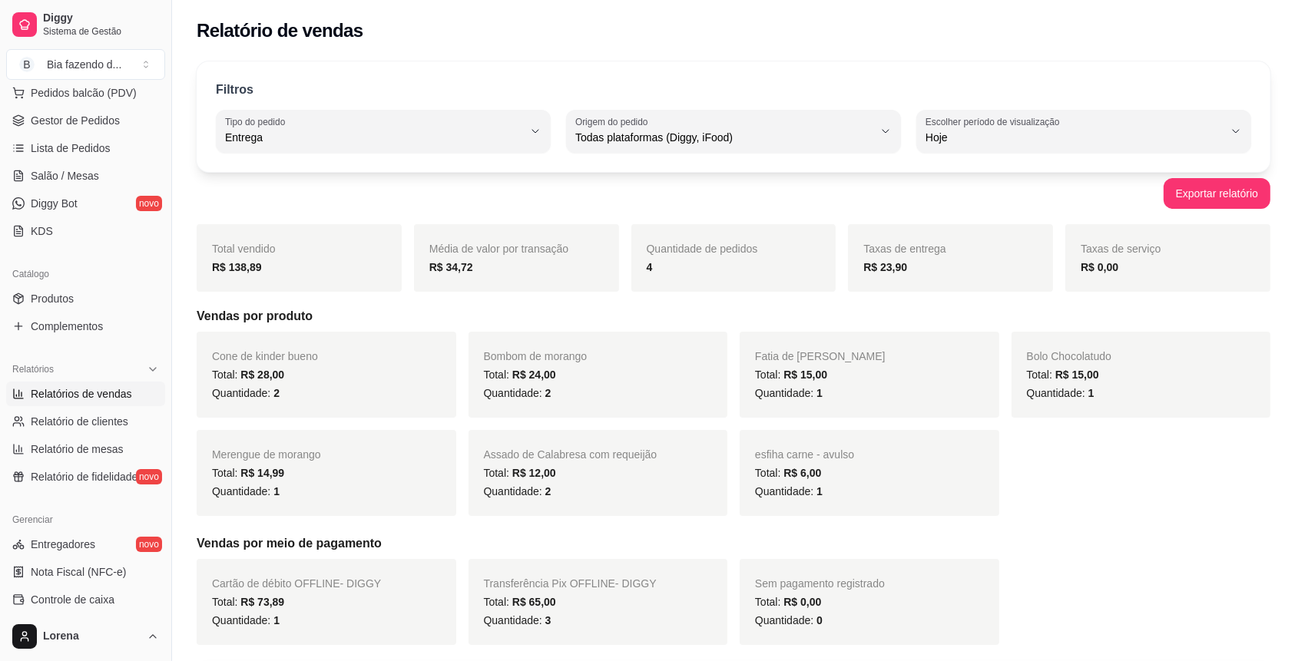
drag, startPoint x: 681, startPoint y: 267, endPoint x: 664, endPoint y: 271, distance: 17.3
click at [668, 271] on div "4" at bounding box center [734, 267] width 174 height 18
drag, startPoint x: 664, startPoint y: 271, endPoint x: 654, endPoint y: 270, distance: 9.3
click at [662, 271] on div "4" at bounding box center [734, 267] width 174 height 18
